Goal: Information Seeking & Learning: Learn about a topic

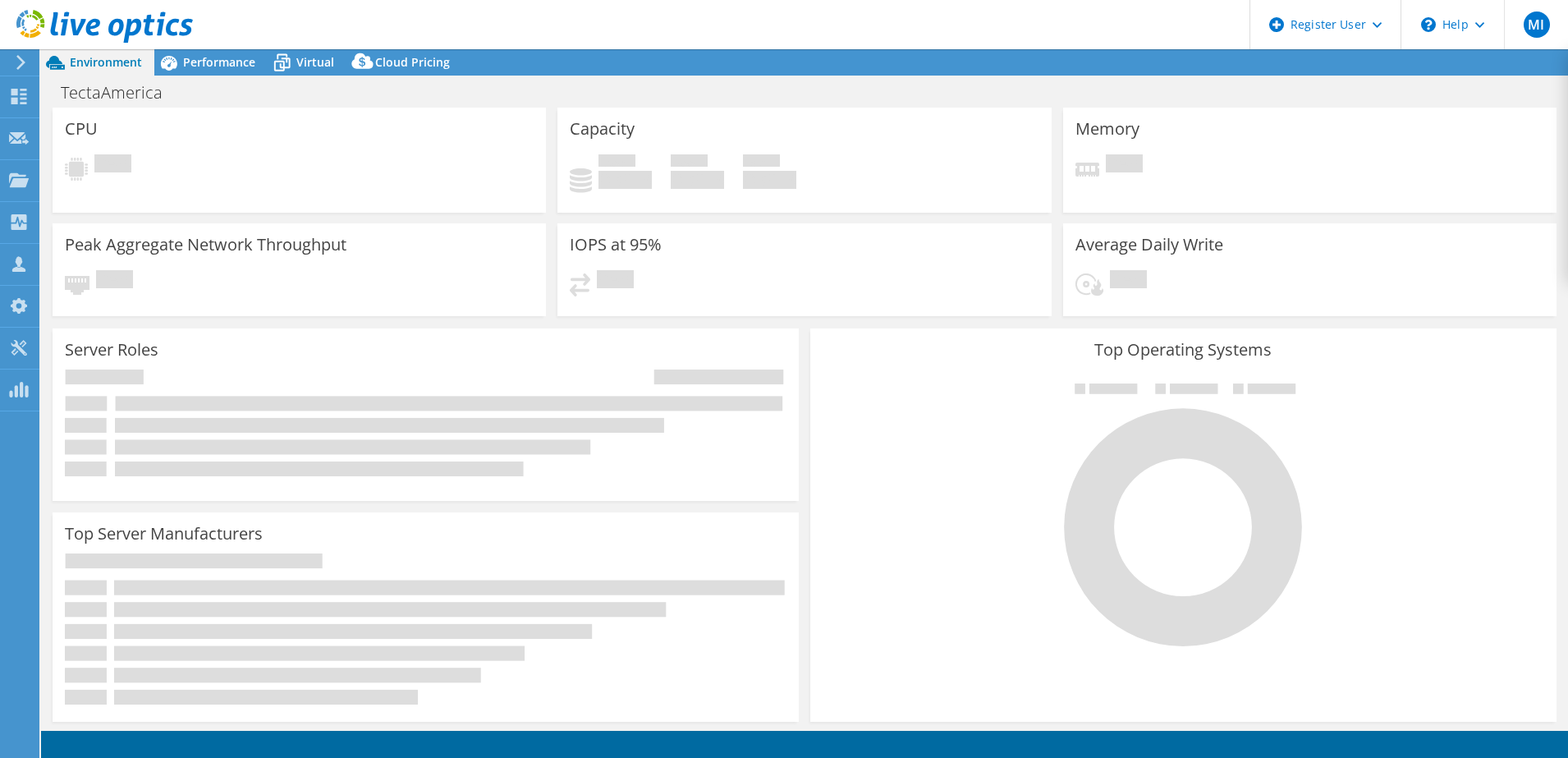
select select "USD"
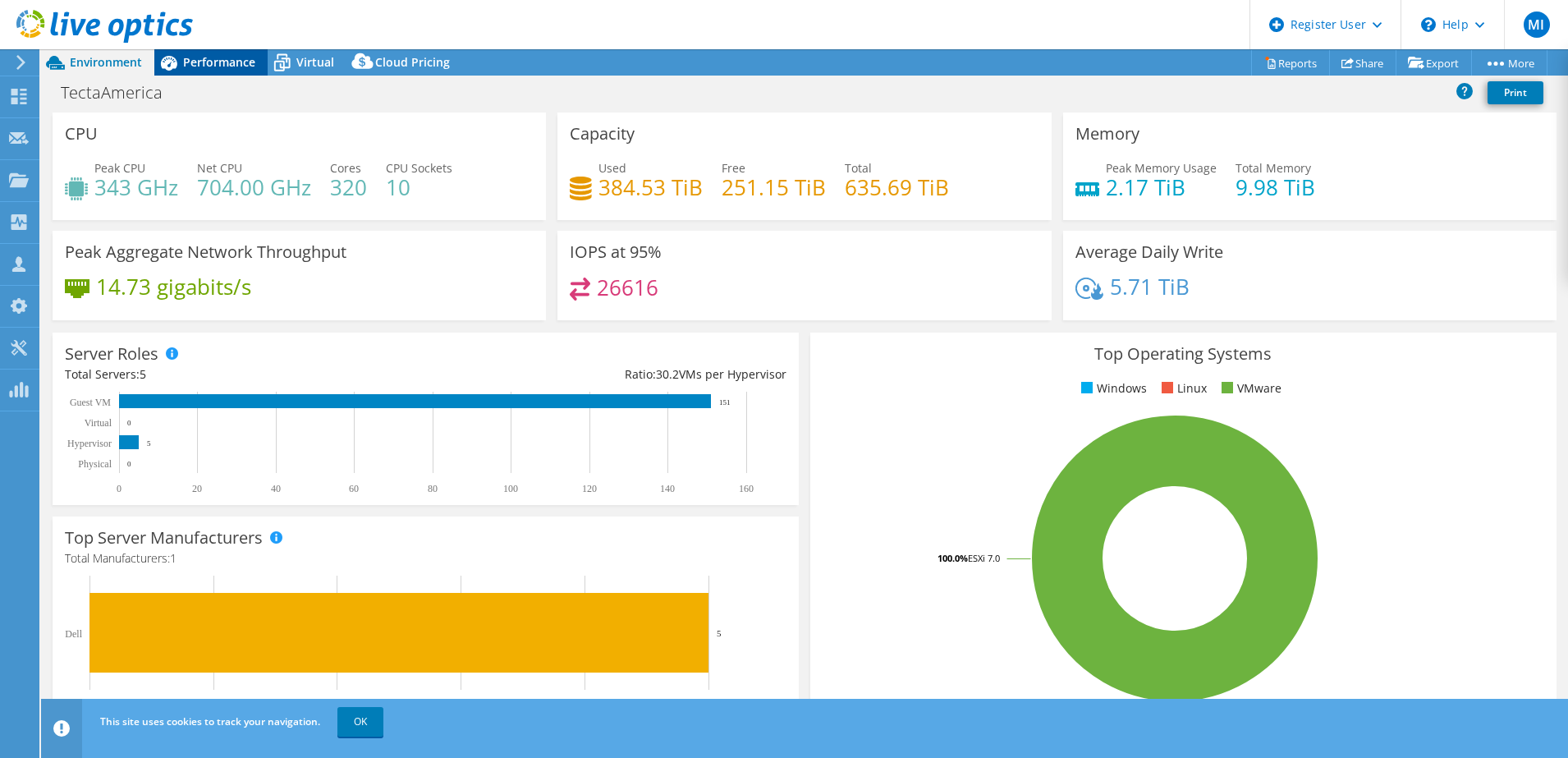
click at [241, 71] on div "Performance" at bounding box center [211, 62] width 113 height 27
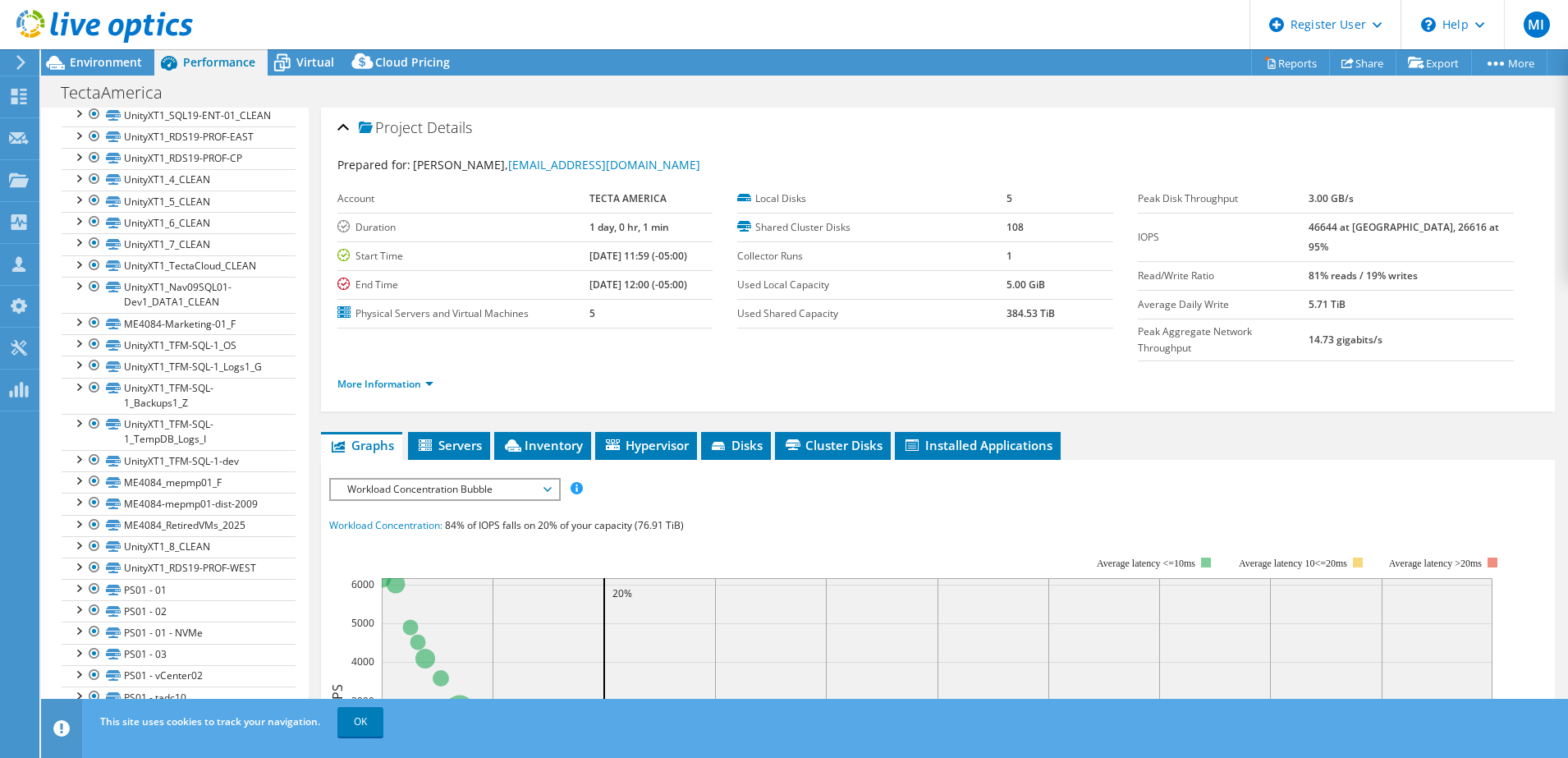
scroll to position [2319, 0]
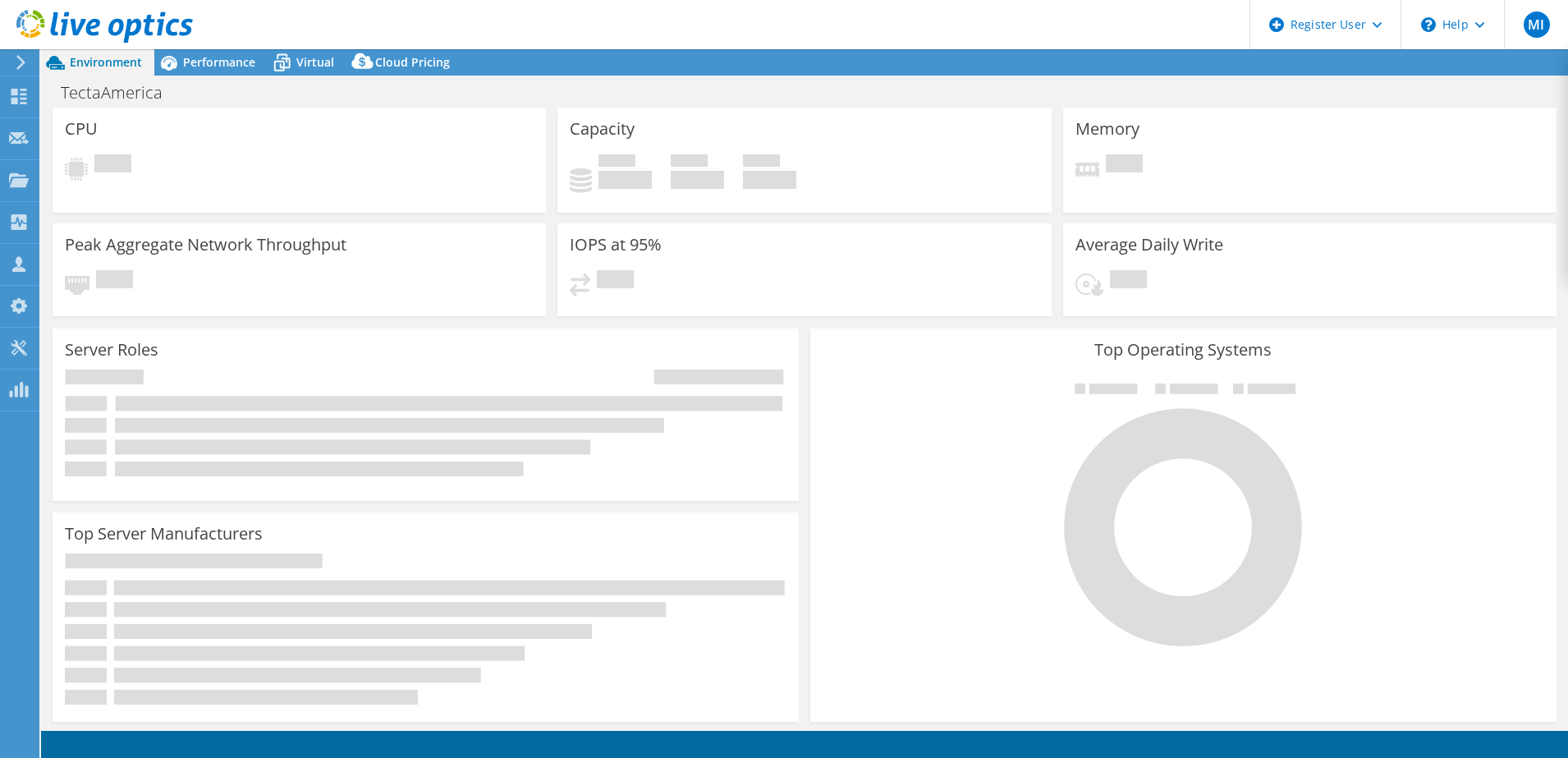
select select "USD"
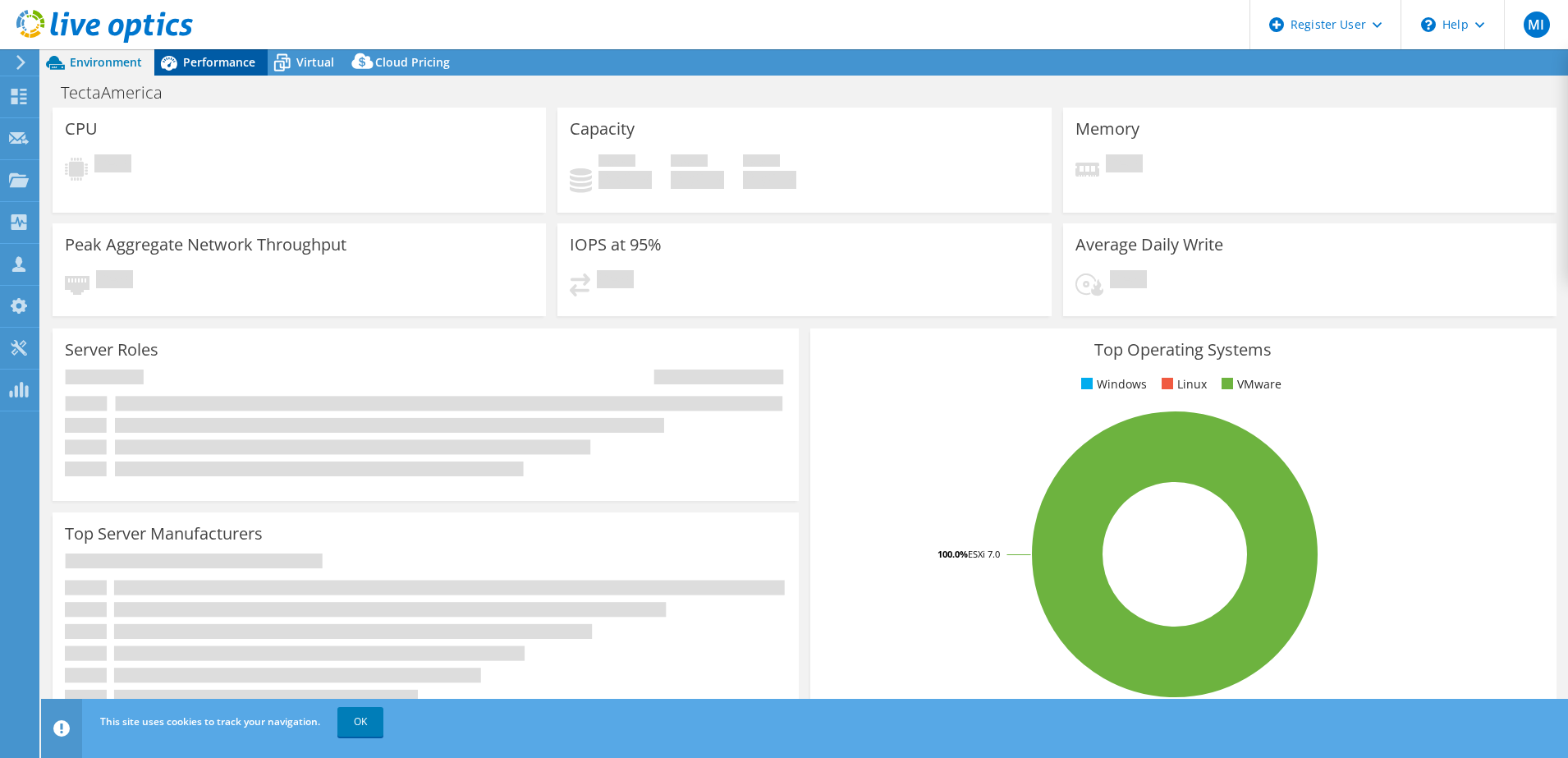
click at [217, 66] on span "Performance" at bounding box center [219, 62] width 72 height 15
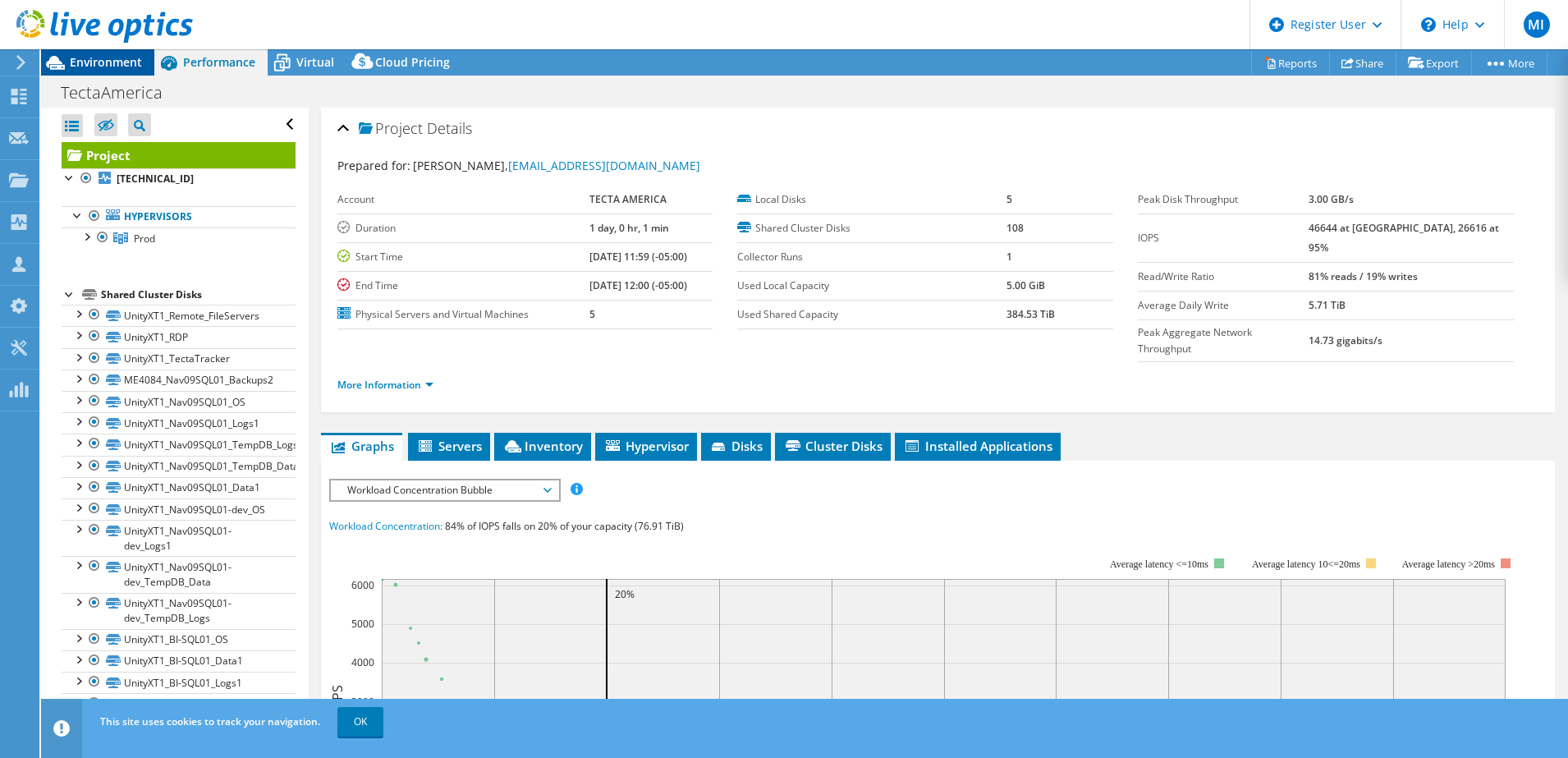
click at [103, 70] on div "Environment" at bounding box center [98, 62] width 113 height 27
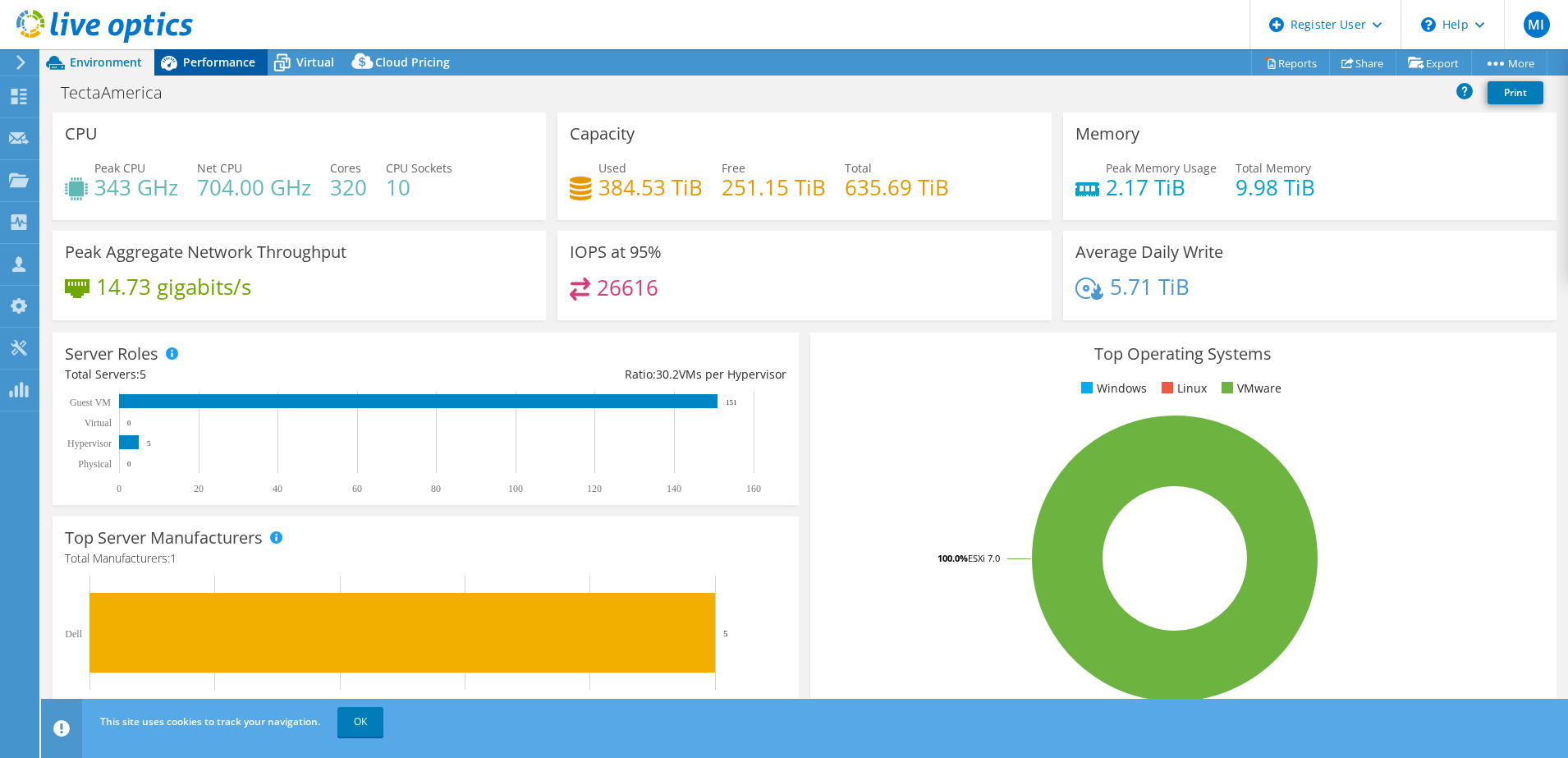
click at [240, 54] on span "Performance" at bounding box center [219, 62] width 72 height 15
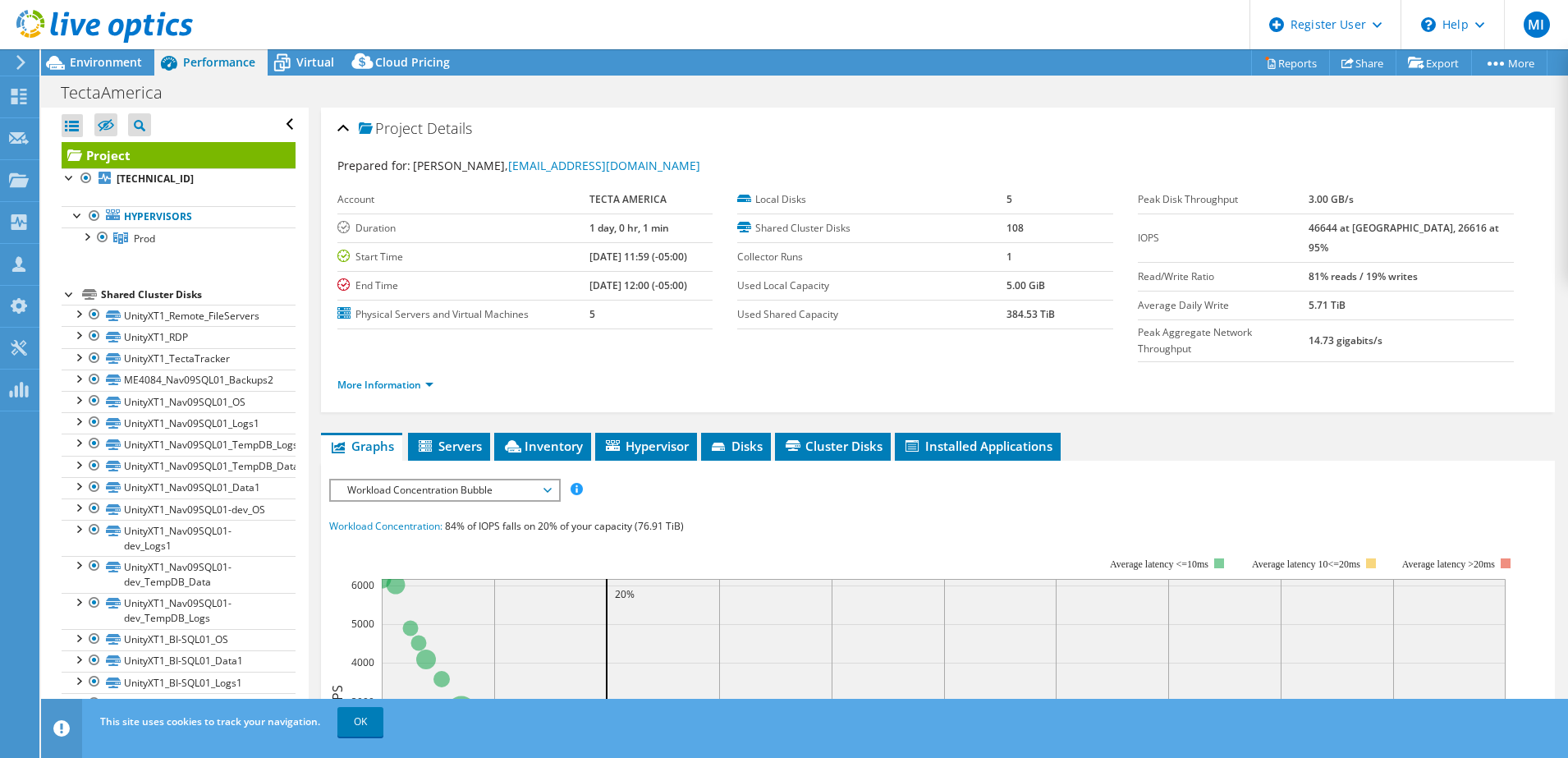
scroll to position [54, 0]
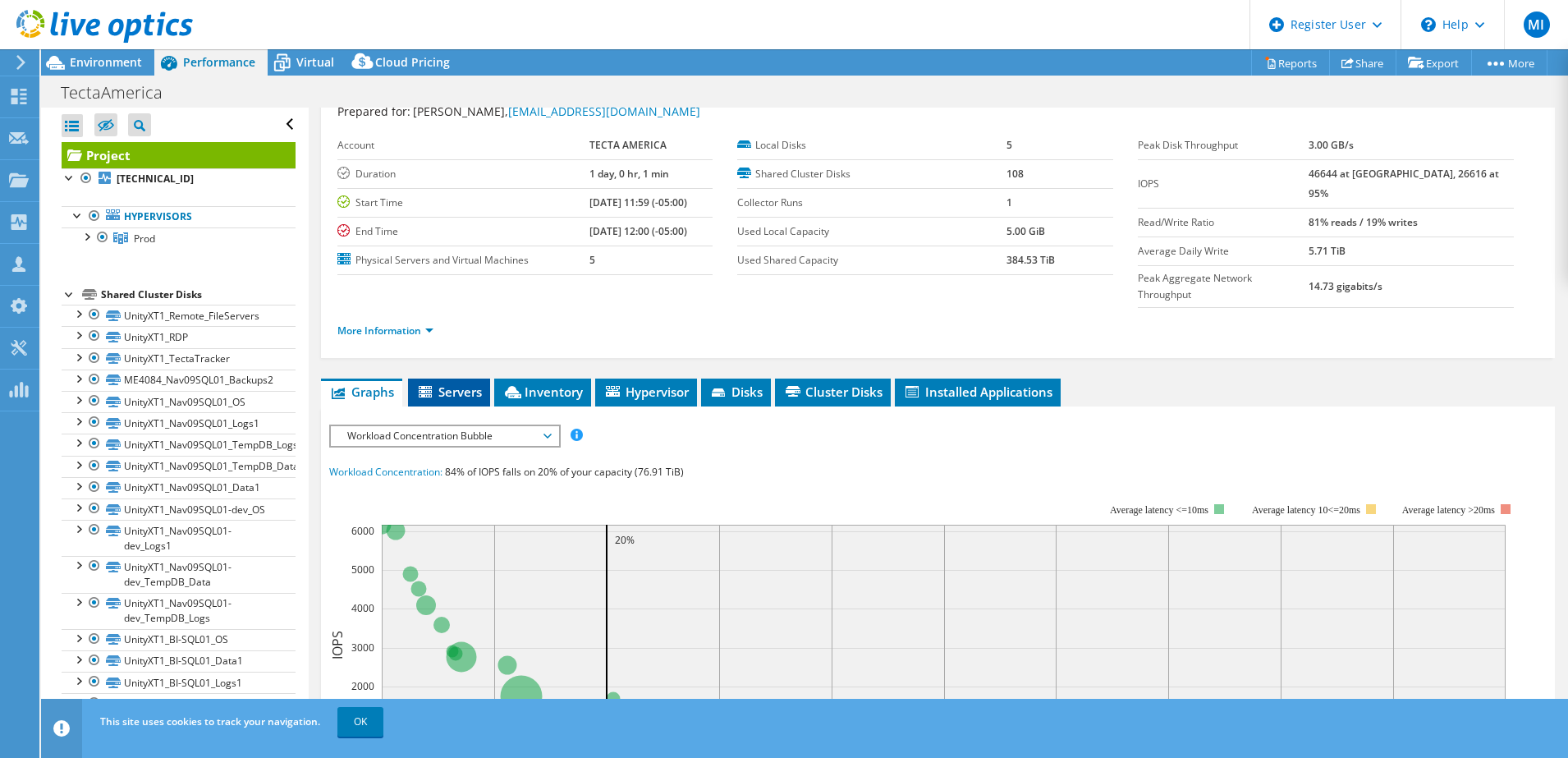
click at [460, 384] on span "Servers" at bounding box center [449, 391] width 66 height 16
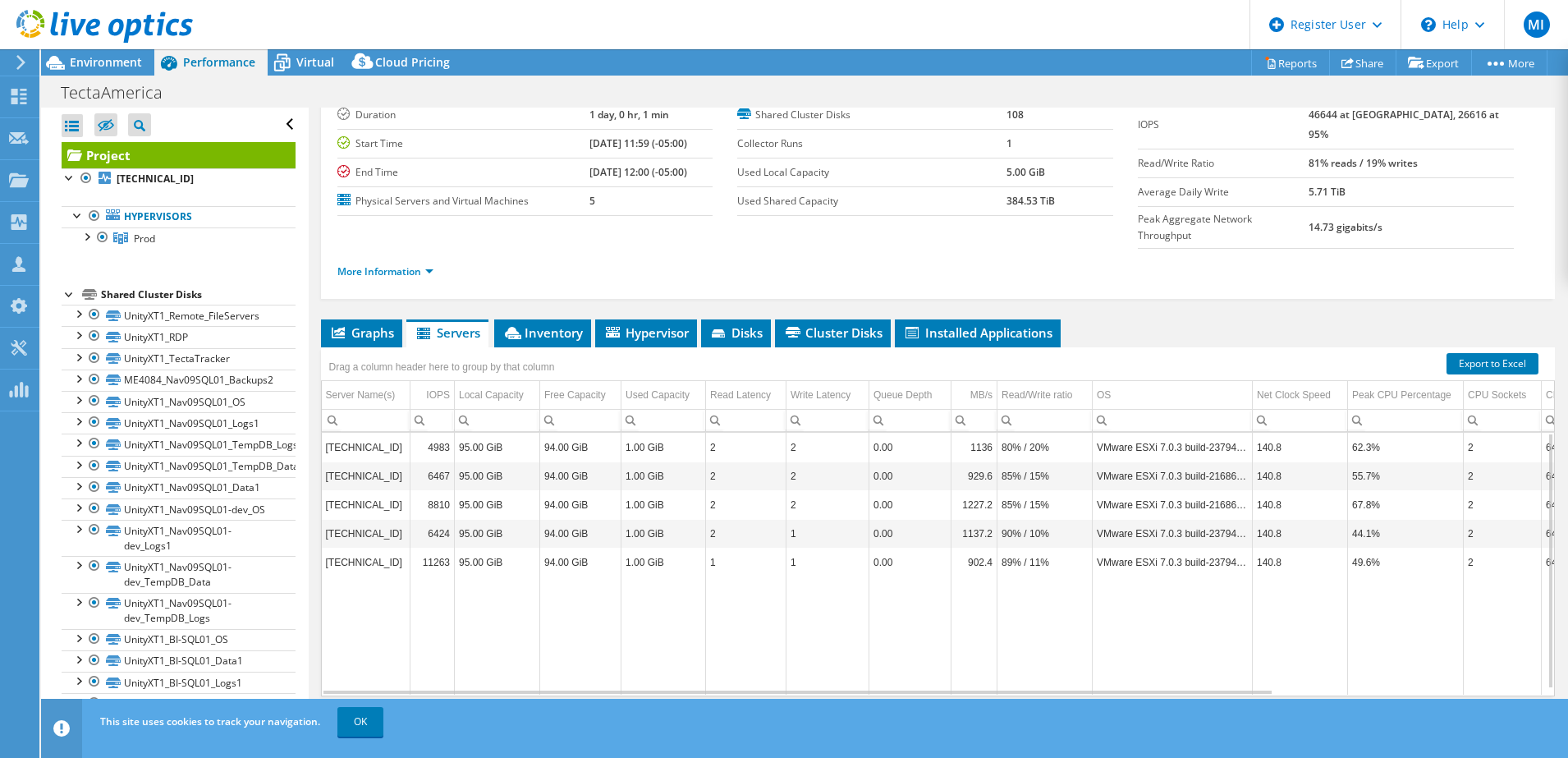
scroll to position [0, 0]
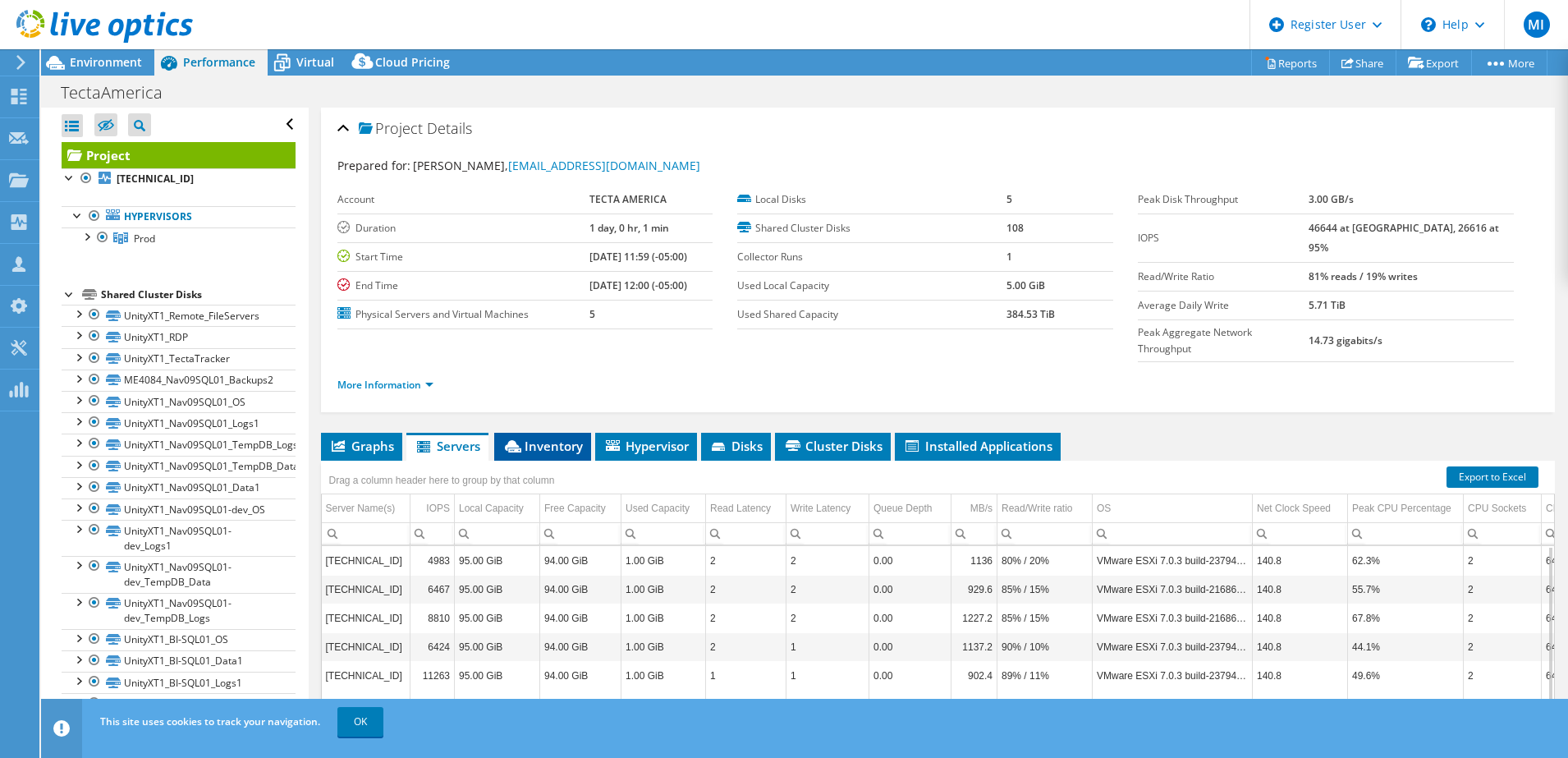
click at [546, 438] on span "Inventory" at bounding box center [543, 446] width 81 height 16
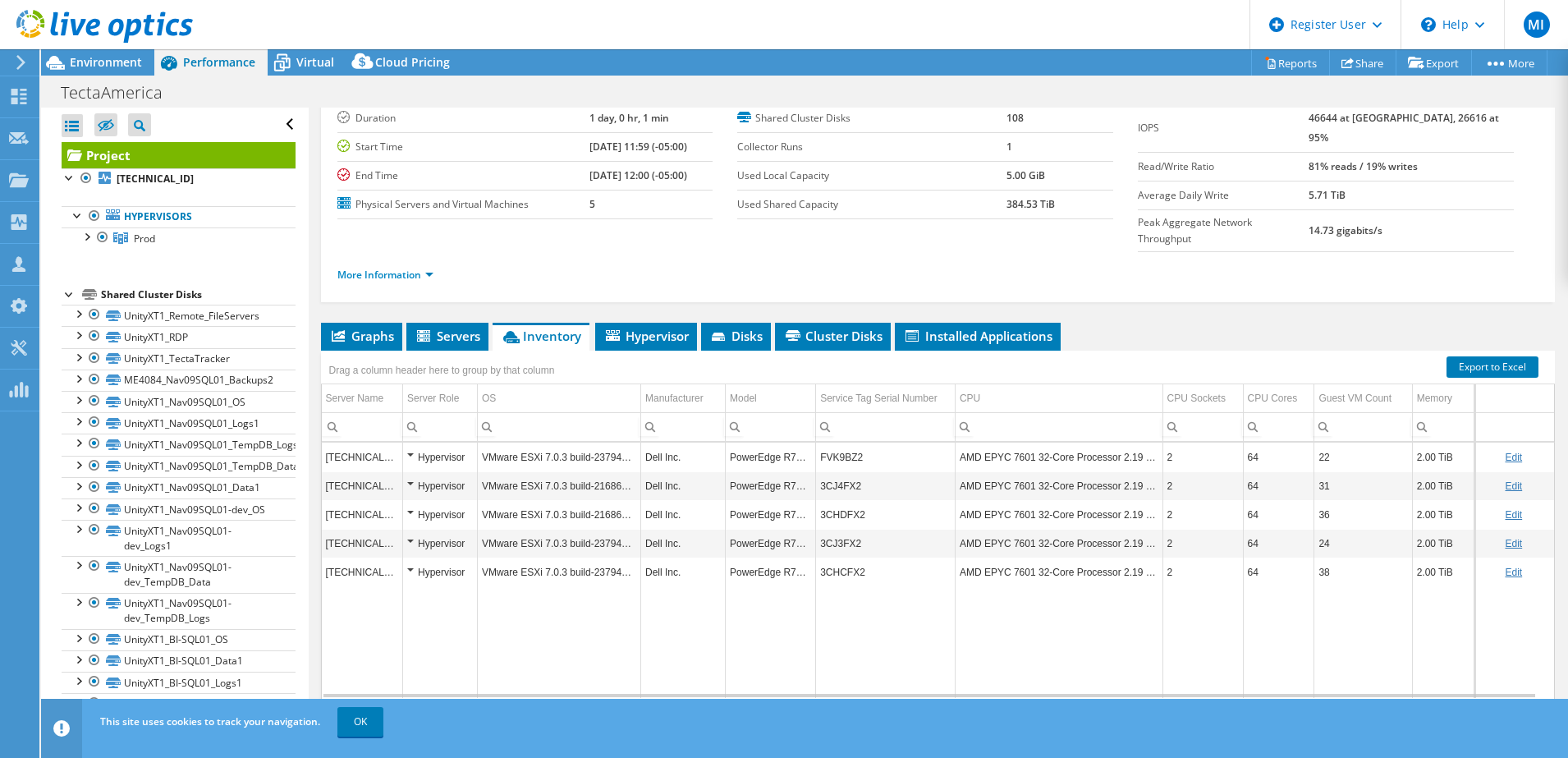
scroll to position [113, 0]
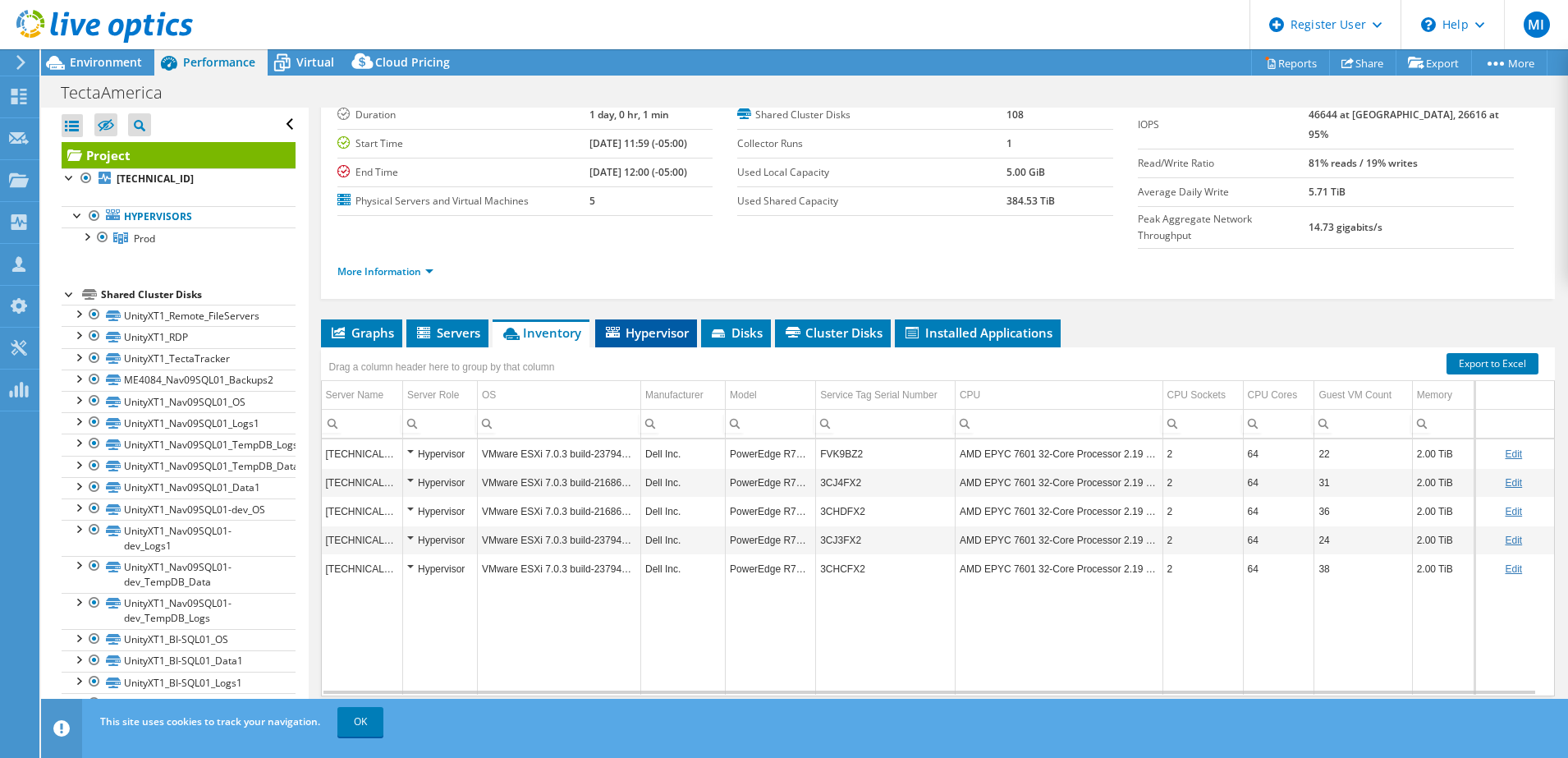
click at [656, 324] on span "Hypervisor" at bounding box center [646, 332] width 85 height 16
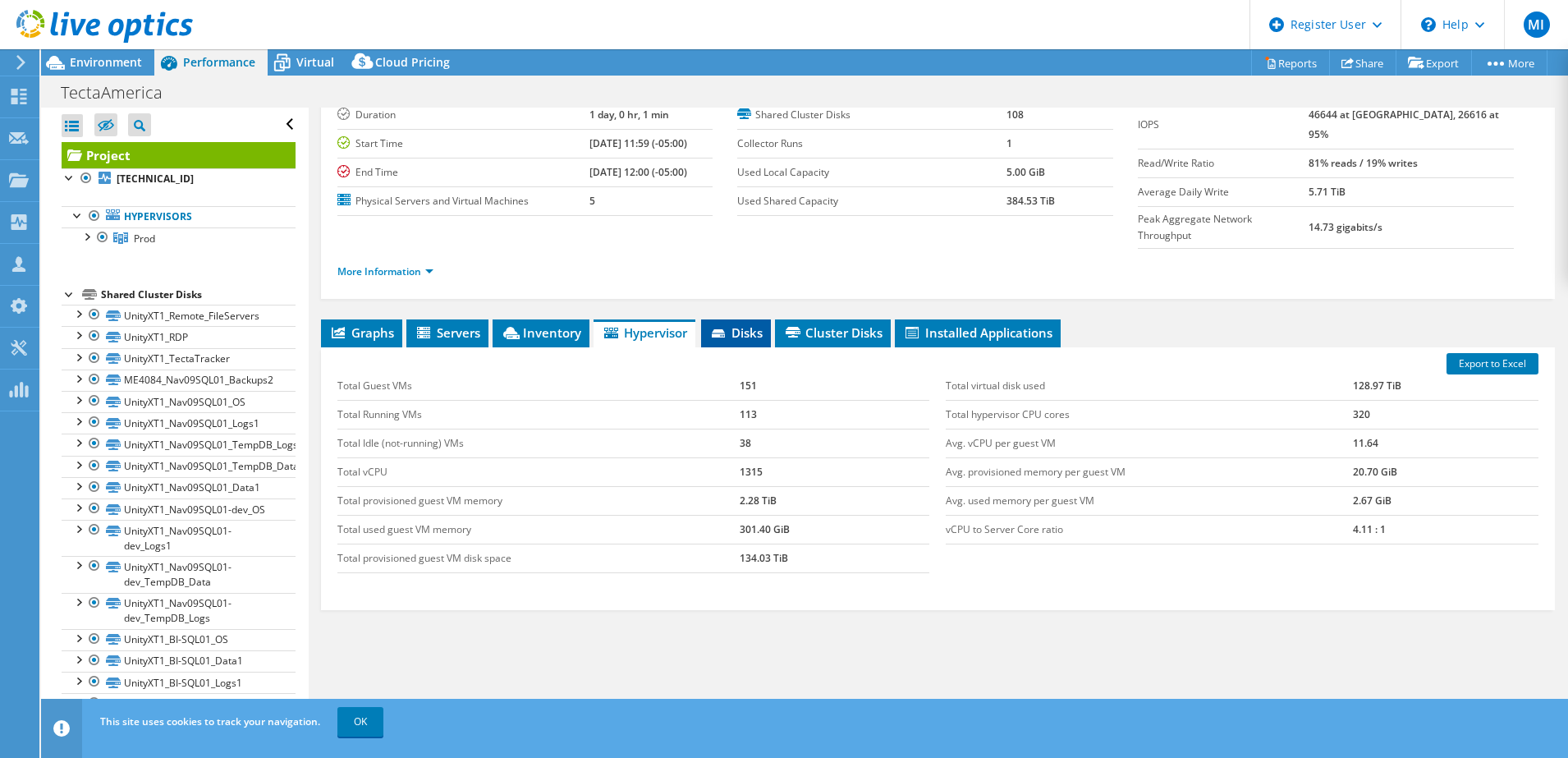
click at [741, 324] on span "Disks" at bounding box center [736, 332] width 53 height 16
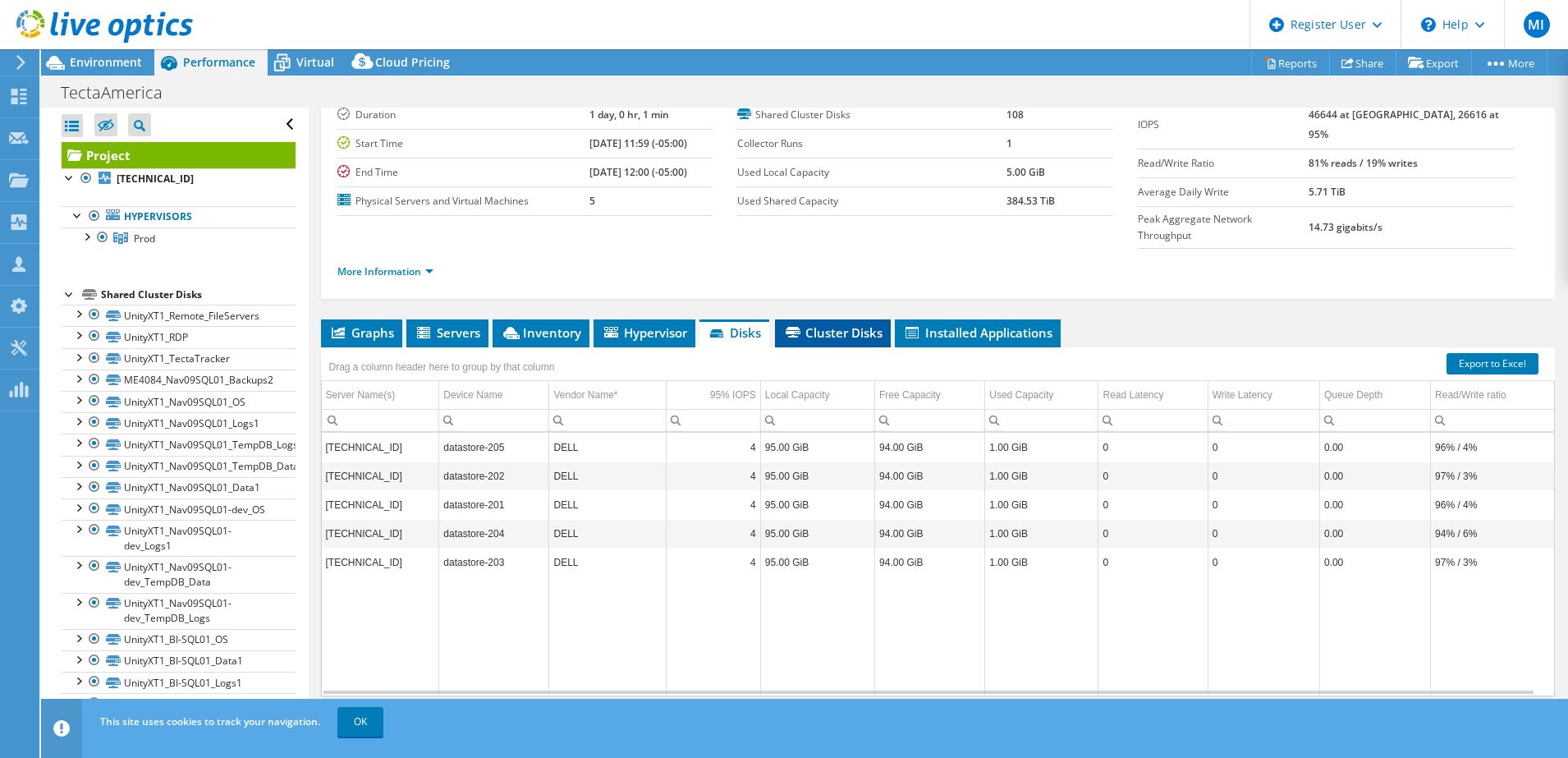
click at [820, 324] on span "Cluster Disks" at bounding box center [833, 332] width 100 height 16
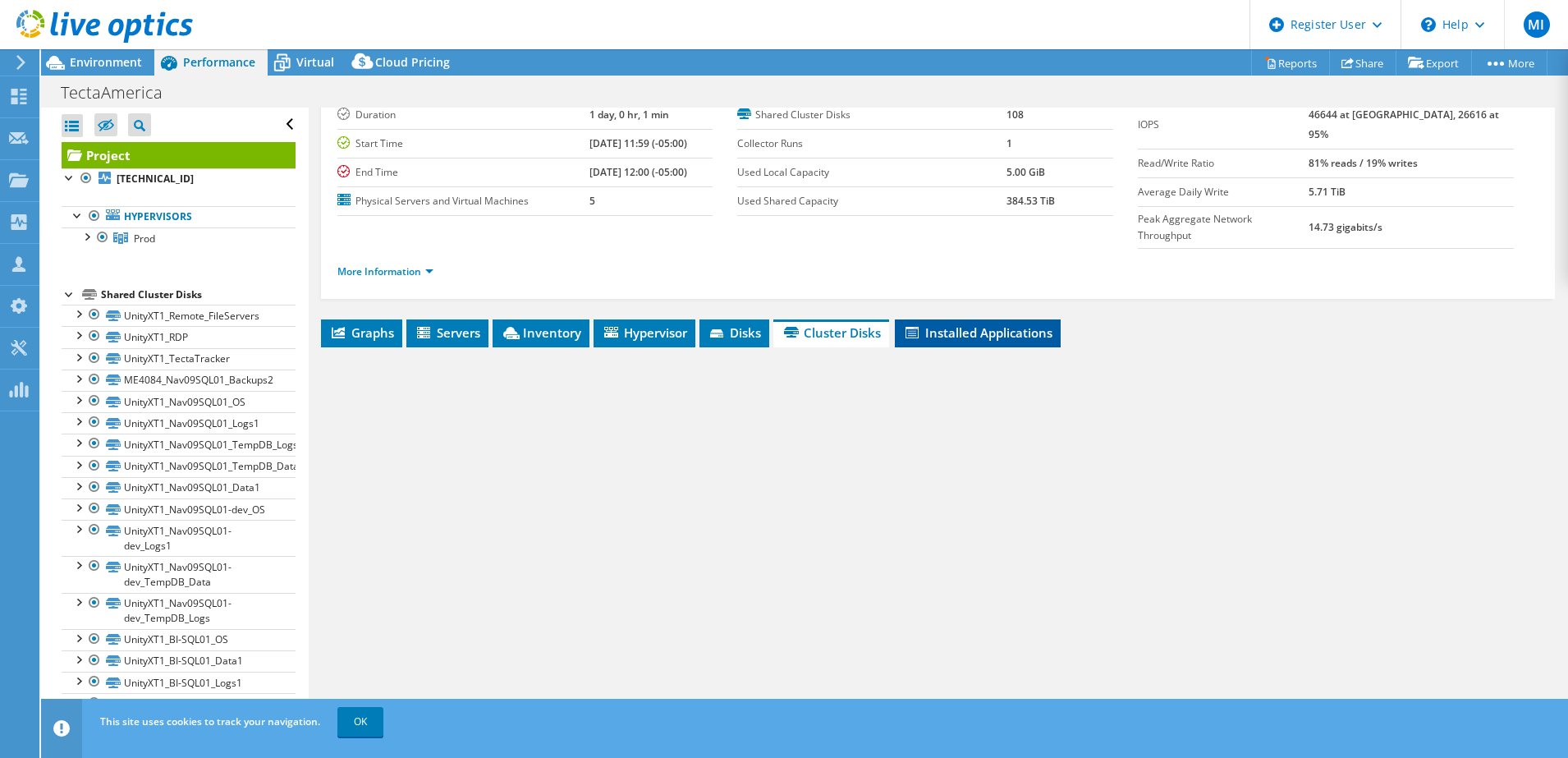
click at [963, 324] on span "Installed Applications" at bounding box center [978, 332] width 149 height 16
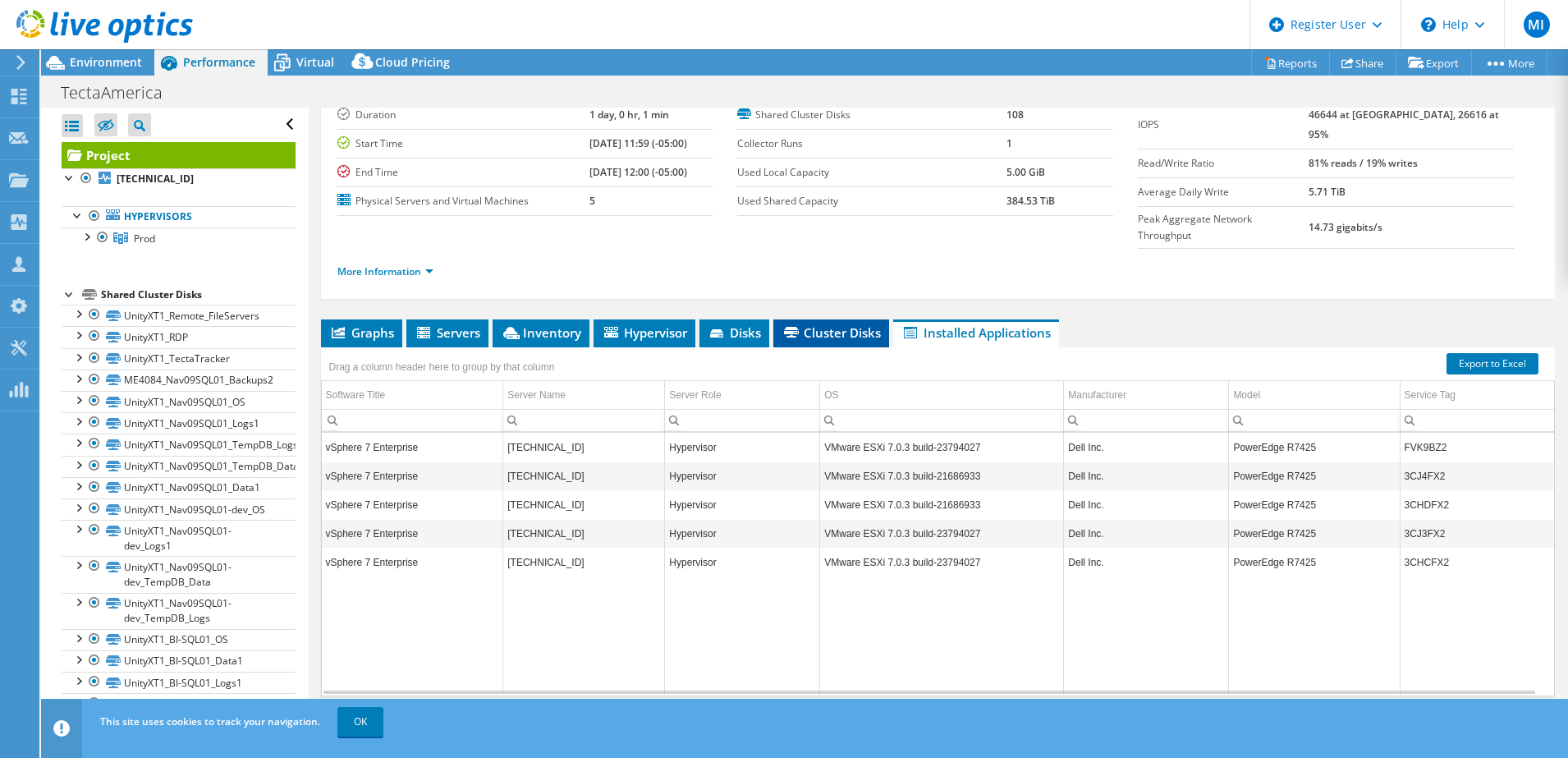
click at [822, 324] on span "Cluster Disks" at bounding box center [831, 332] width 100 height 16
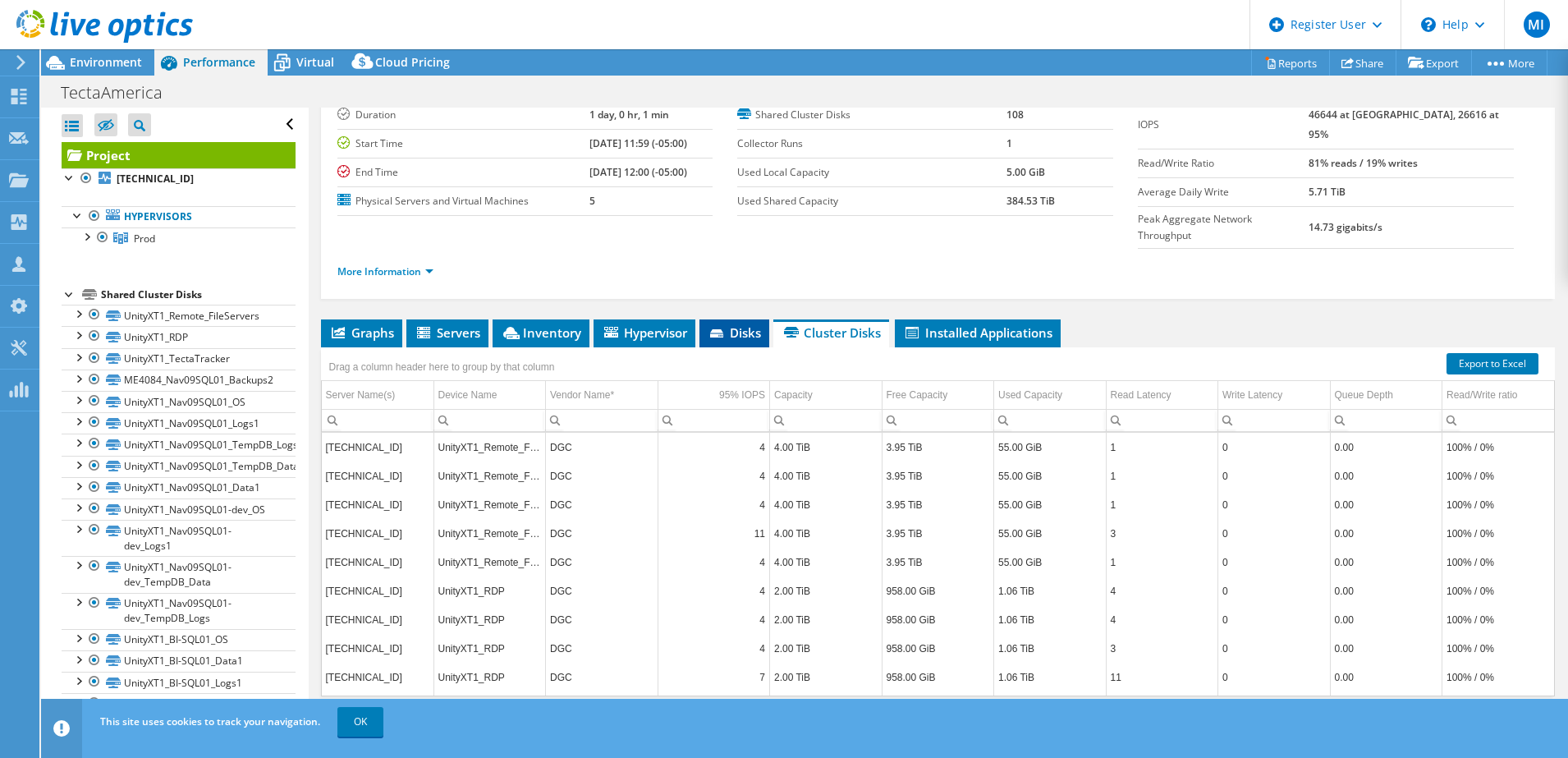
click at [735, 324] on span "Disks" at bounding box center [734, 332] width 53 height 16
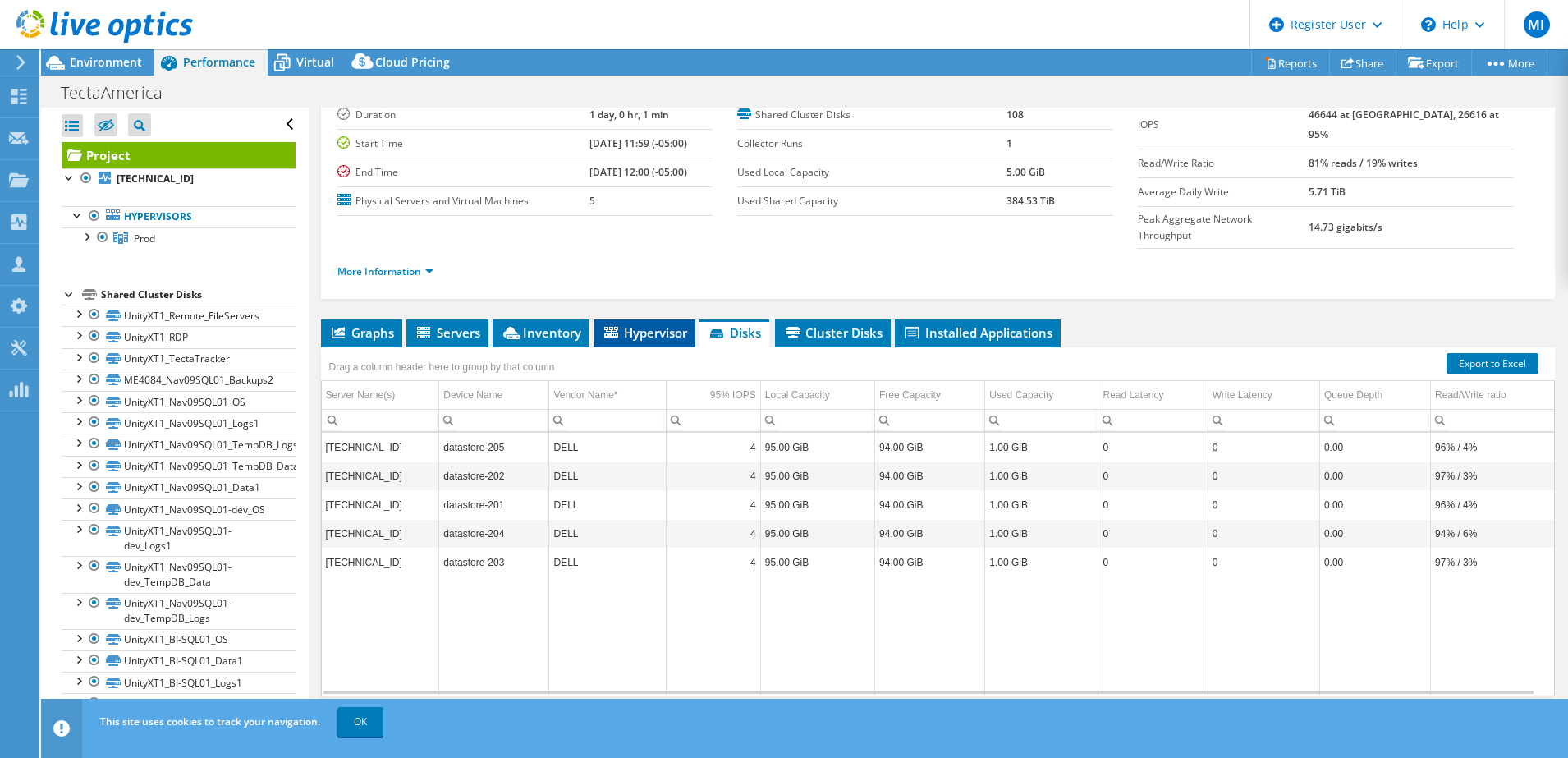
click at [667, 324] on span "Hypervisor" at bounding box center [644, 332] width 85 height 16
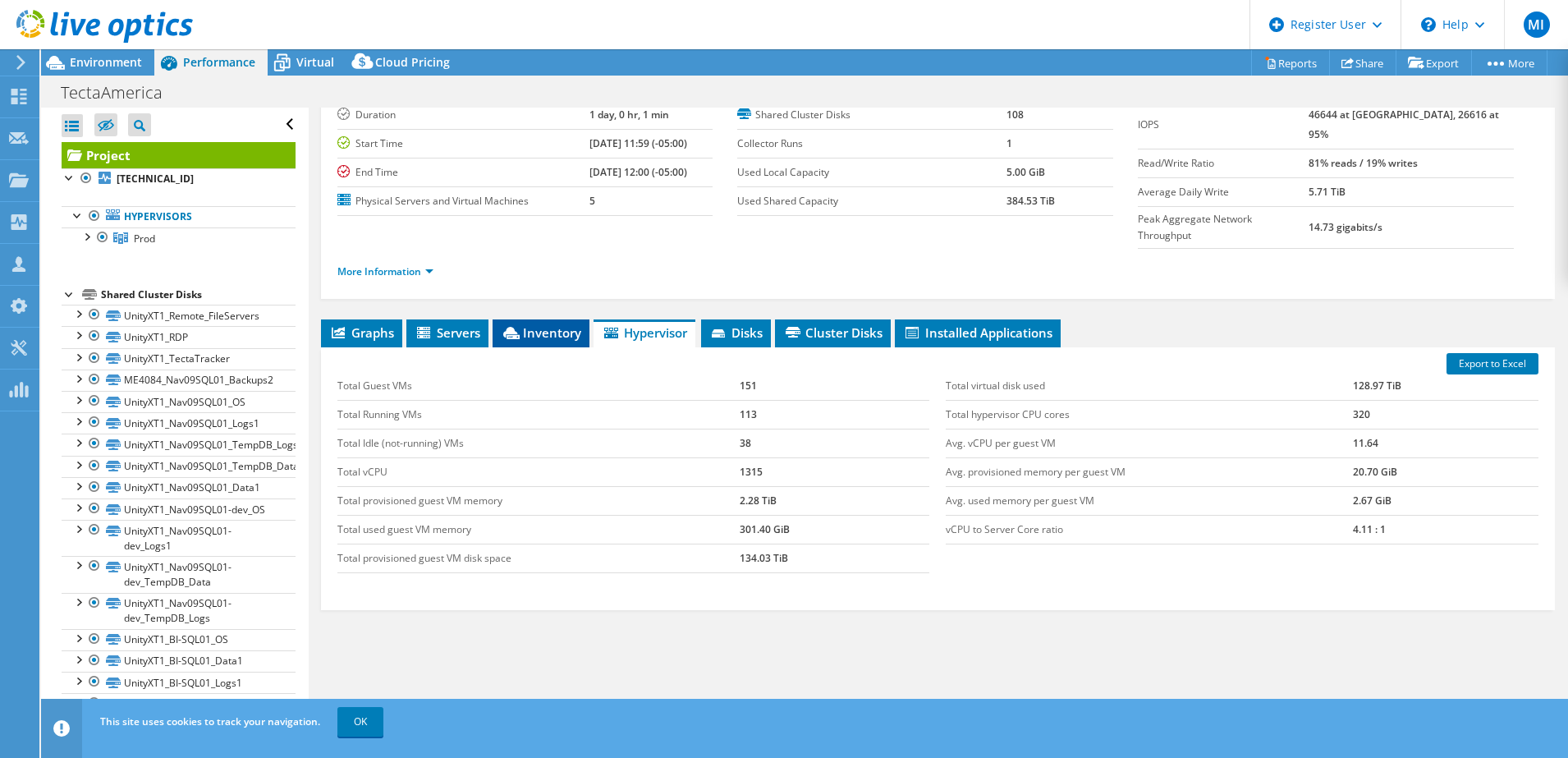
click at [587, 319] on li "Inventory" at bounding box center [541, 333] width 97 height 28
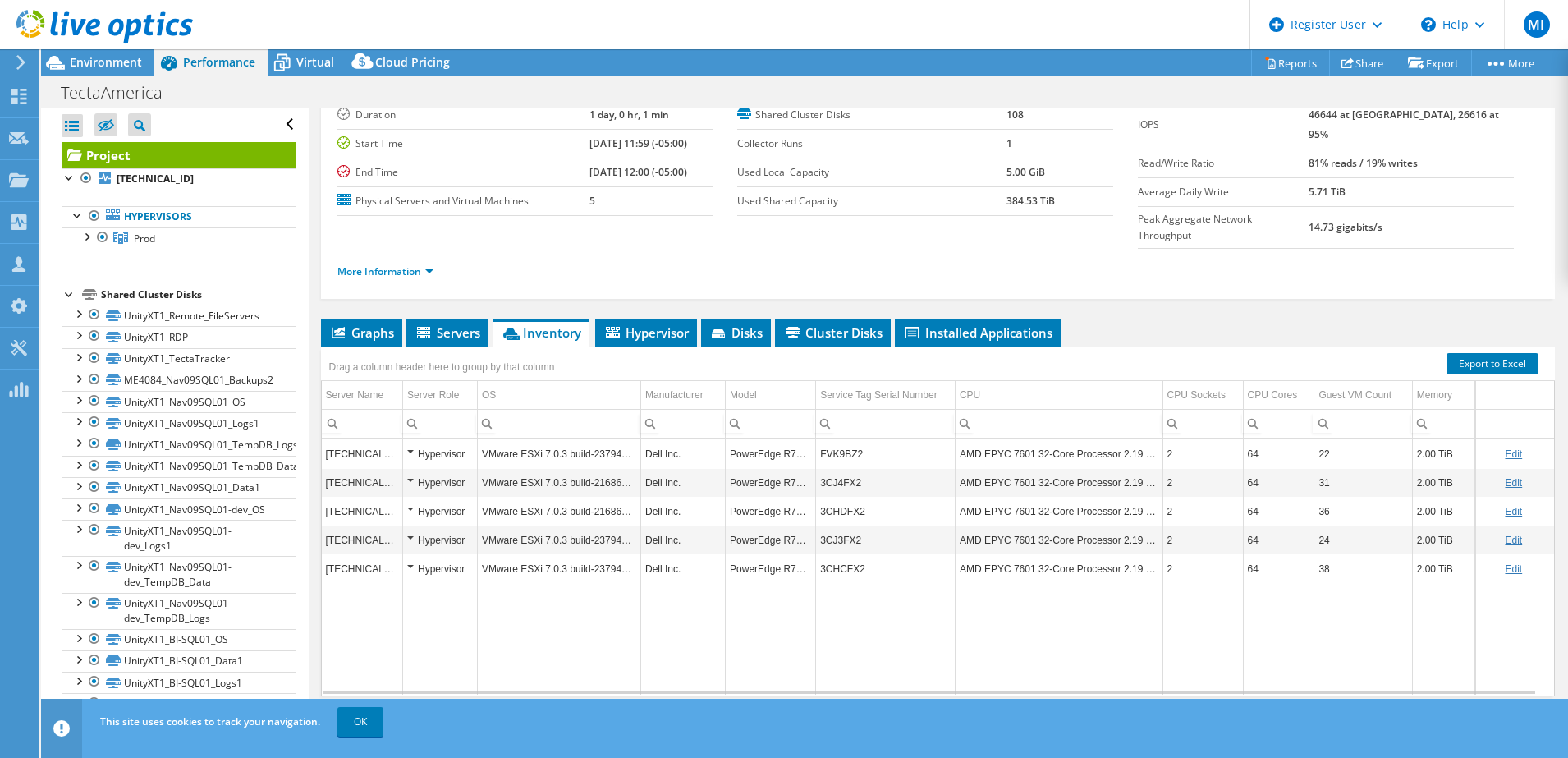
click at [472, 347] on div "Drag a column header here to group by that column" at bounding box center [442, 364] width 242 height 35
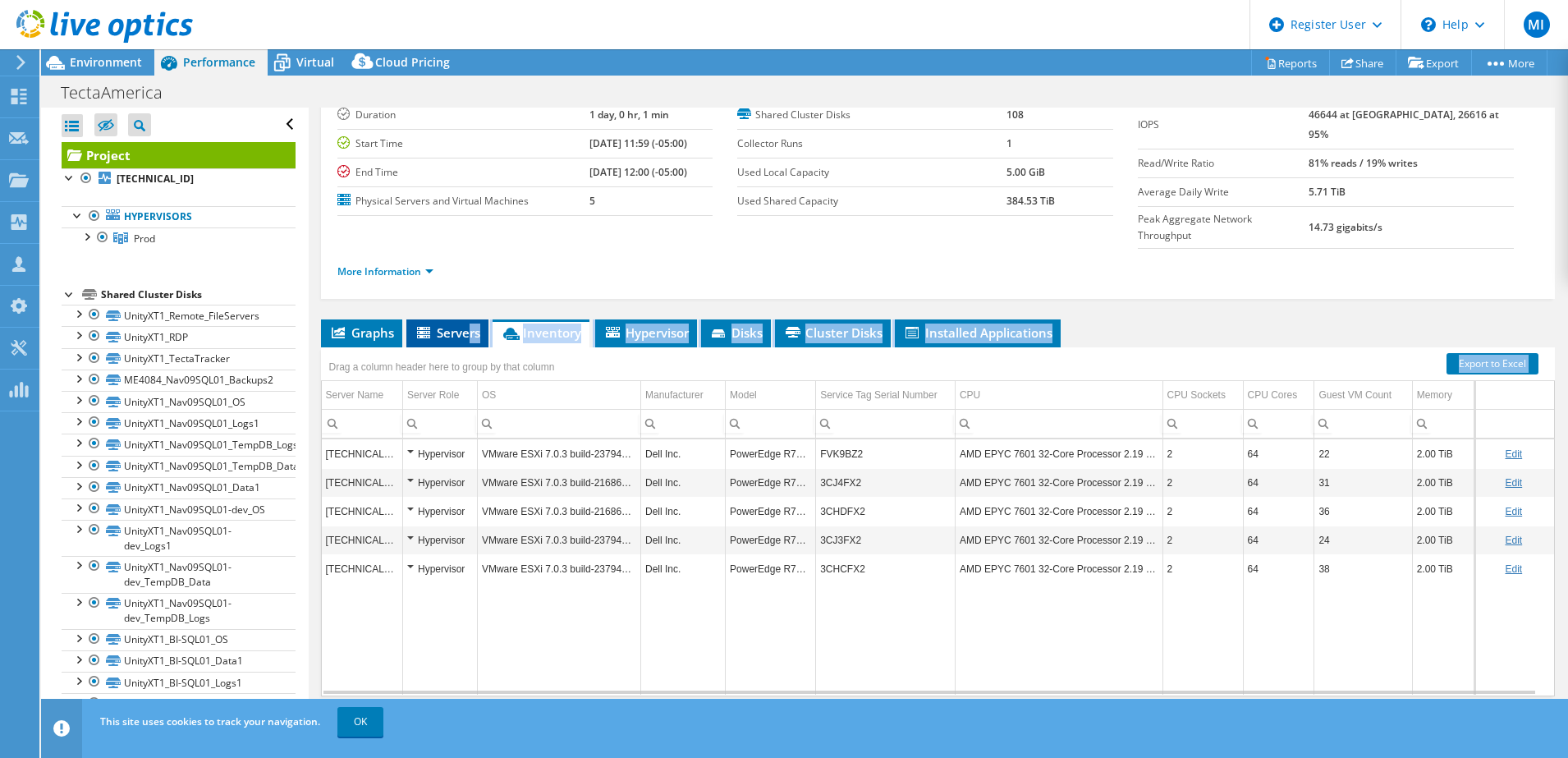
drag, startPoint x: 473, startPoint y: 313, endPoint x: 468, endPoint y: 306, distance: 8.6
click at [468, 319] on div "Graphs Servers Inventory Hypervisor Disks Cluster Disks Installed Applications …" at bounding box center [939, 525] width 1235 height 410
click at [468, 324] on span "Servers" at bounding box center [447, 332] width 66 height 16
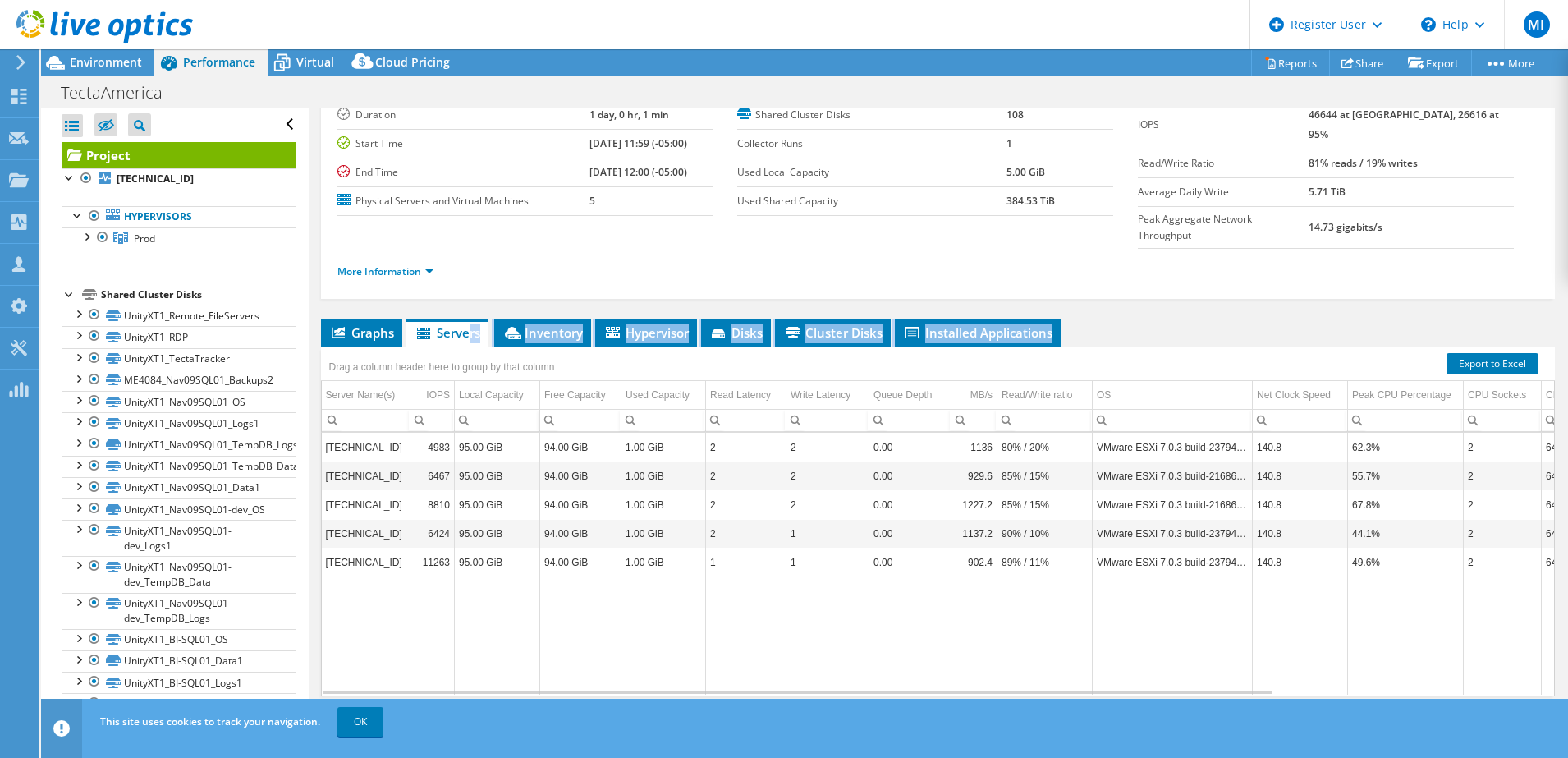
scroll to position [0, 0]
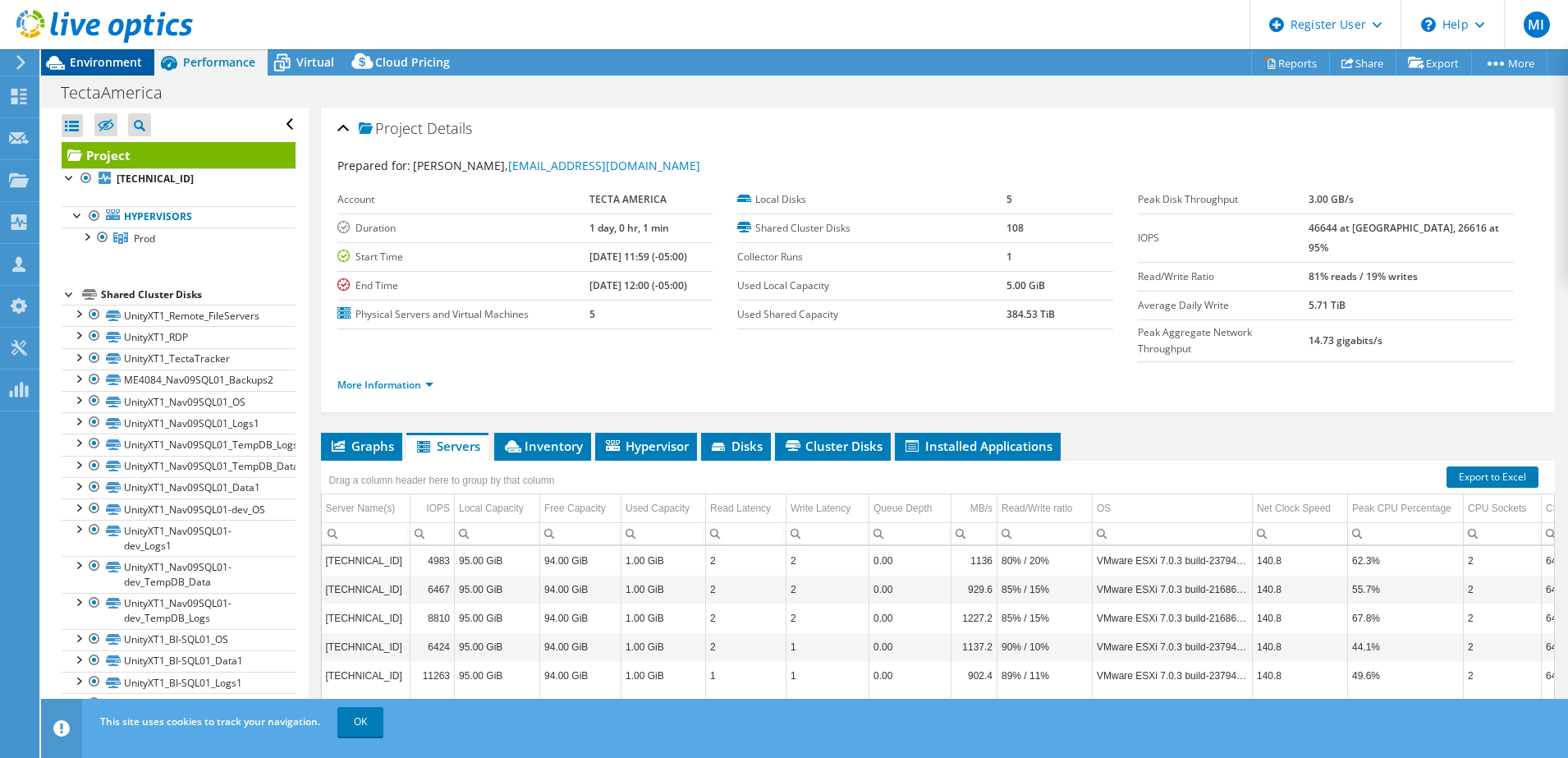
click at [140, 71] on div "Environment" at bounding box center [98, 62] width 113 height 27
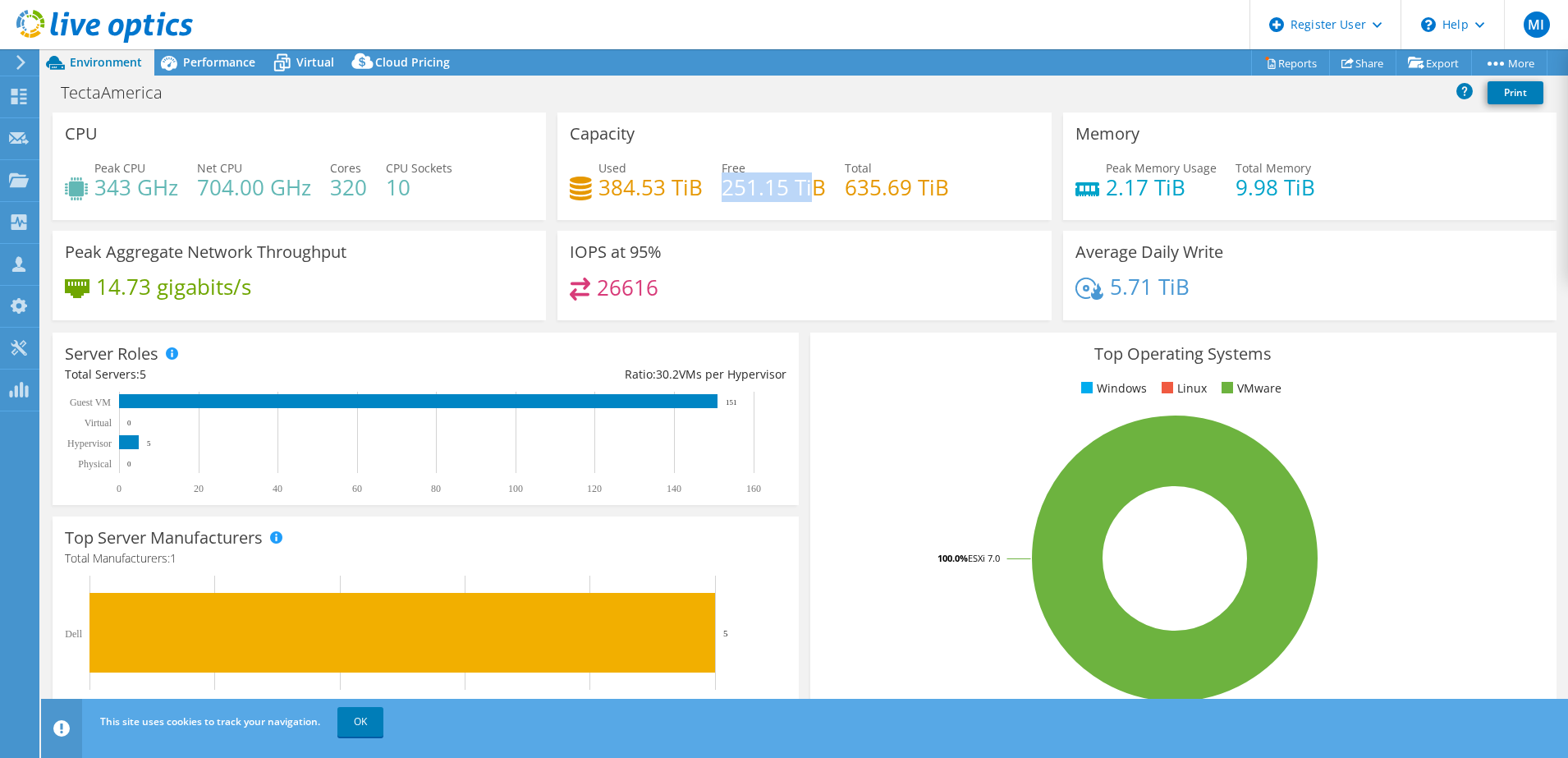
drag, startPoint x: 722, startPoint y: 191, endPoint x: 805, endPoint y: 185, distance: 83.2
click at [805, 185] on h4 "251.15 TiB" at bounding box center [774, 187] width 104 height 18
drag, startPoint x: 805, startPoint y: 185, endPoint x: 859, endPoint y: 270, distance: 100.7
click at [859, 270] on div "IOPS at 95% 26616" at bounding box center [804, 276] width 494 height 89
click at [225, 49] on div "Performance" at bounding box center [211, 62] width 113 height 27
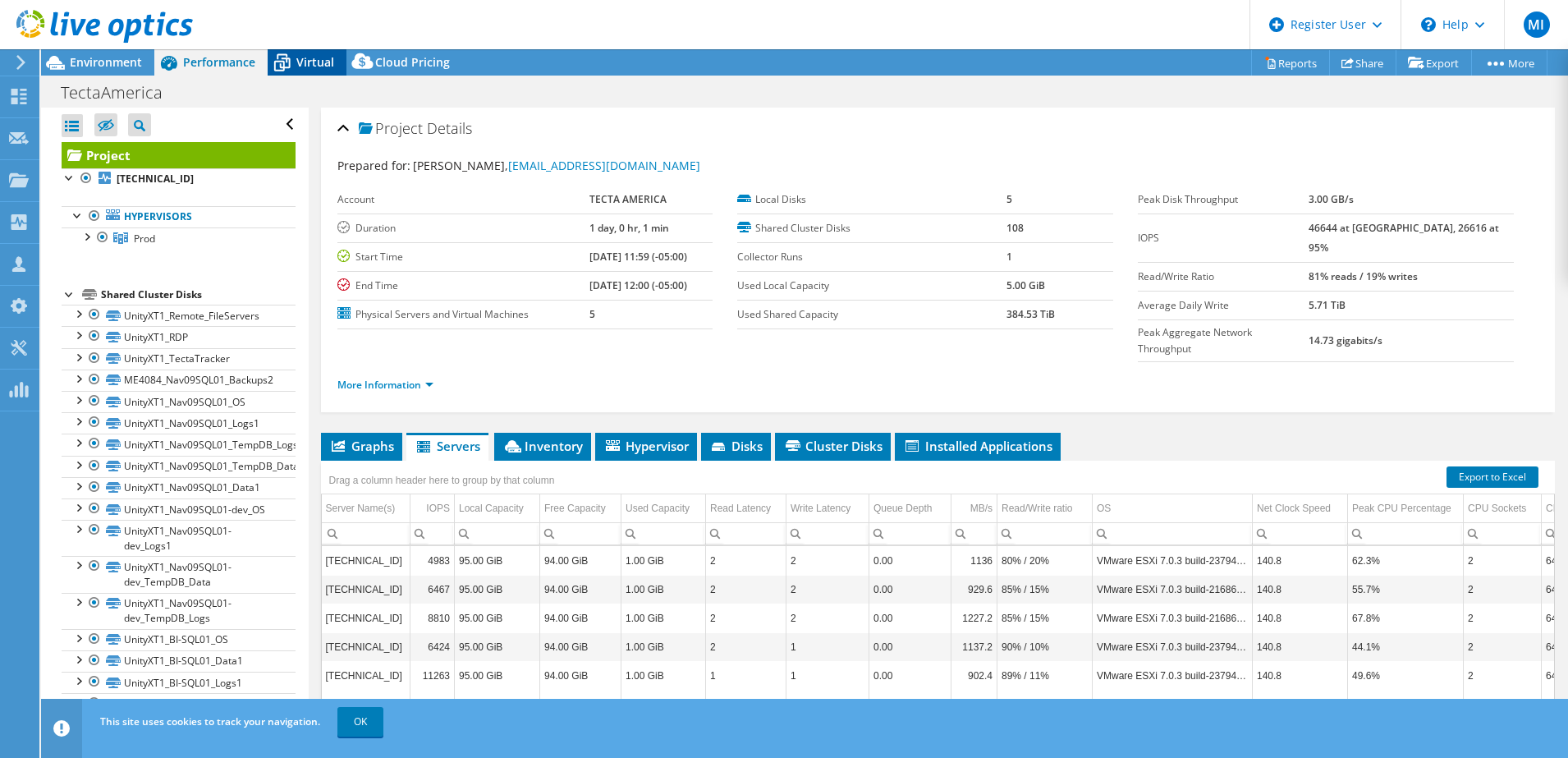
click at [316, 70] on div "Virtual" at bounding box center [307, 62] width 79 height 27
